Goal: Navigation & Orientation: Find specific page/section

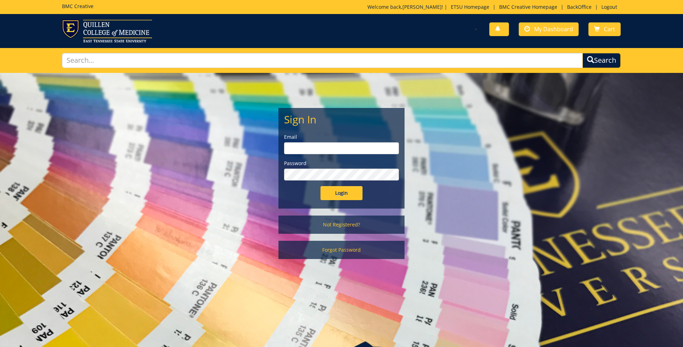
type input "ares@etsu.edu"
click at [337, 195] on input "Login" at bounding box center [341, 193] width 42 height 14
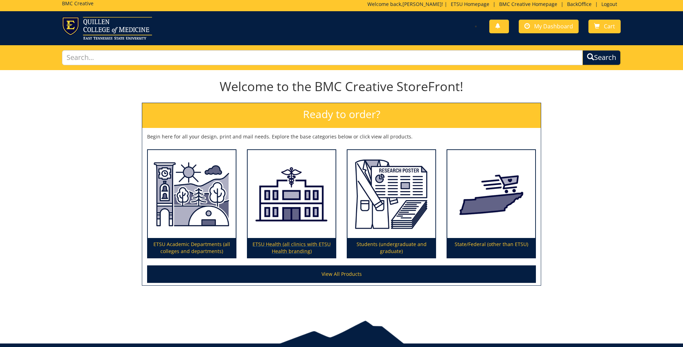
scroll to position [5, 0]
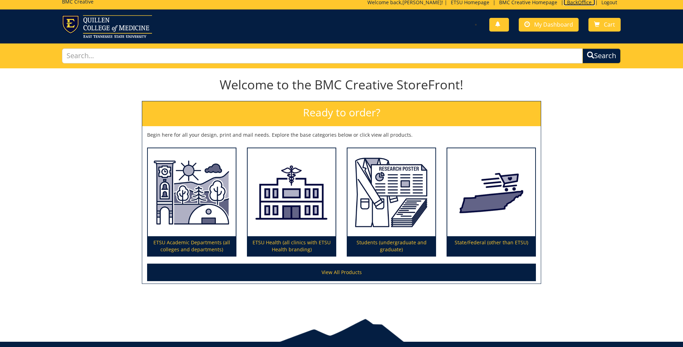
click at [580, 2] on link "BackOffice" at bounding box center [579, 2] width 32 height 7
